Goal: Check status: Check status

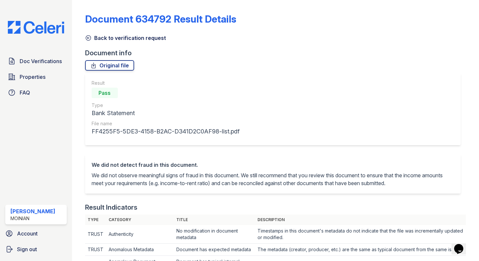
click at [88, 41] on link "Back to verification request" at bounding box center [125, 38] width 81 height 8
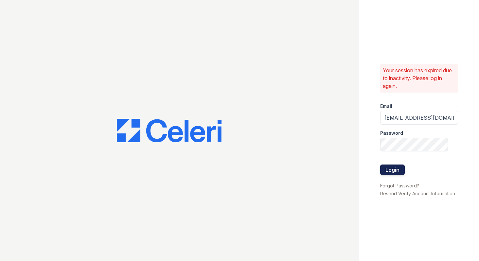
click at [388, 172] on button "Login" at bounding box center [393, 170] width 25 height 10
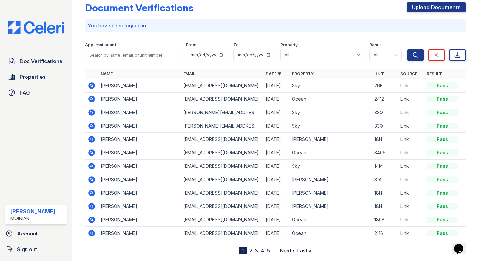
scroll to position [27, 0]
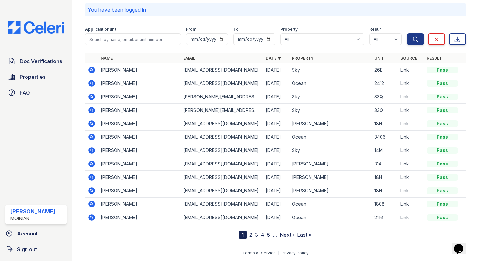
click at [90, 179] on icon at bounding box center [91, 177] width 7 height 7
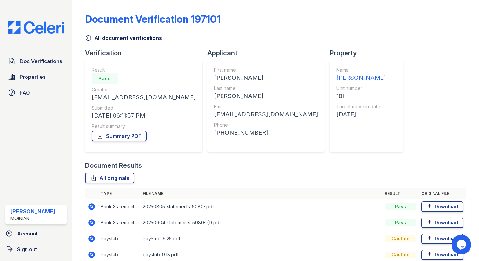
click at [88, 41] on link "All document verifications" at bounding box center [123, 38] width 77 height 8
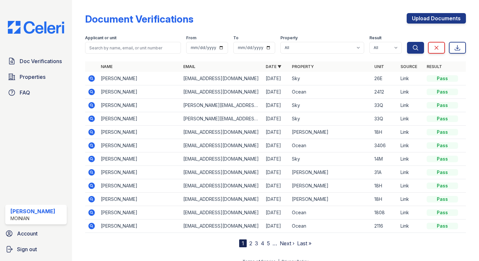
click at [93, 201] on icon at bounding box center [92, 200] width 8 height 8
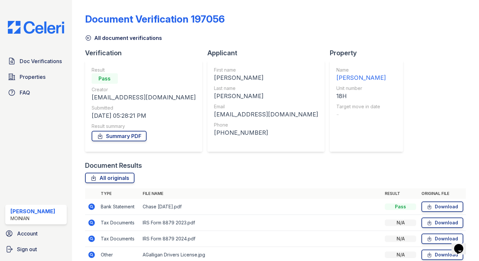
click at [87, 36] on icon at bounding box center [88, 38] width 7 height 7
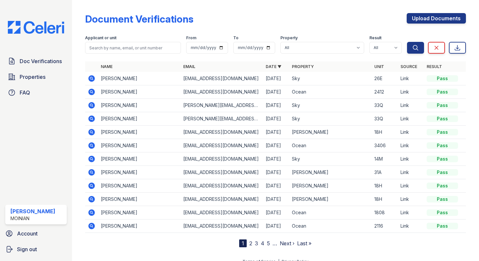
scroll to position [9, 0]
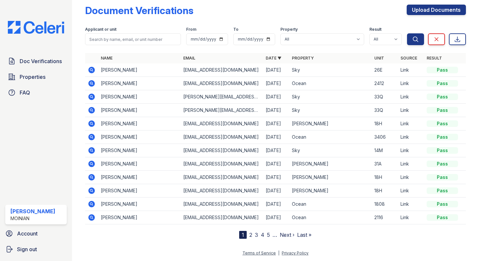
click at [92, 176] on icon at bounding box center [91, 177] width 2 height 2
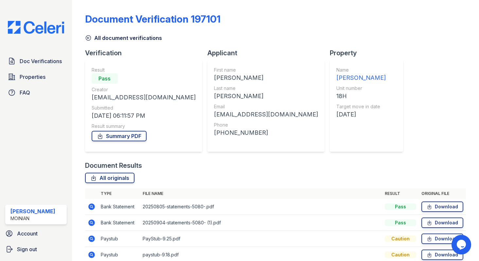
click at [86, 40] on icon at bounding box center [88, 38] width 7 height 7
